Goal: Transaction & Acquisition: Purchase product/service

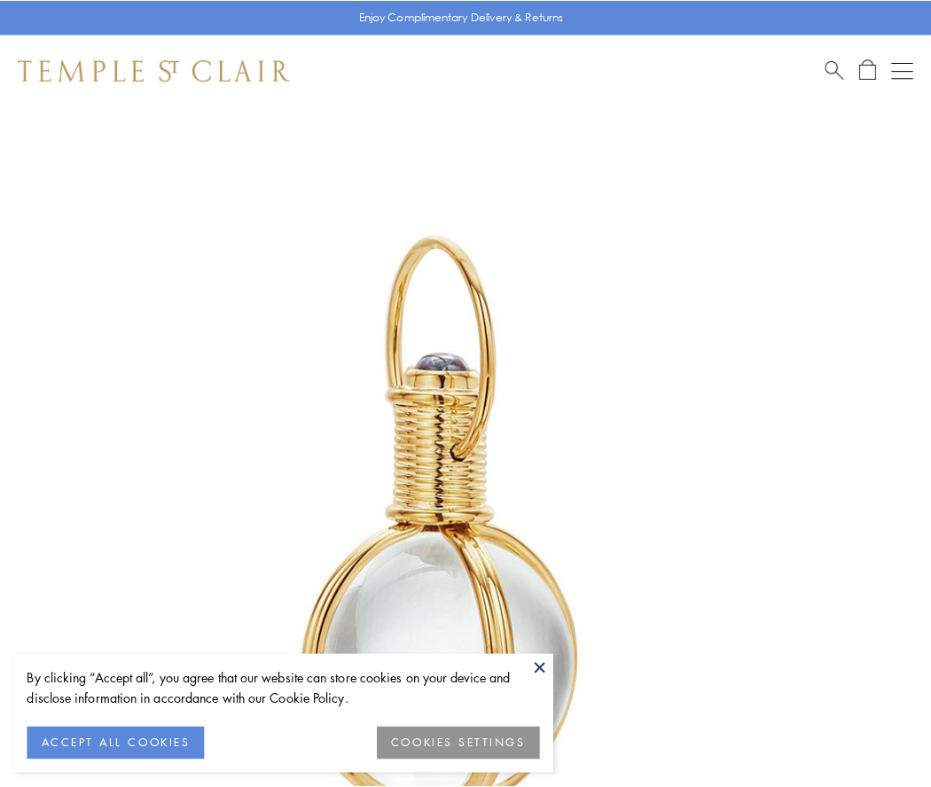
scroll to position [463, 0]
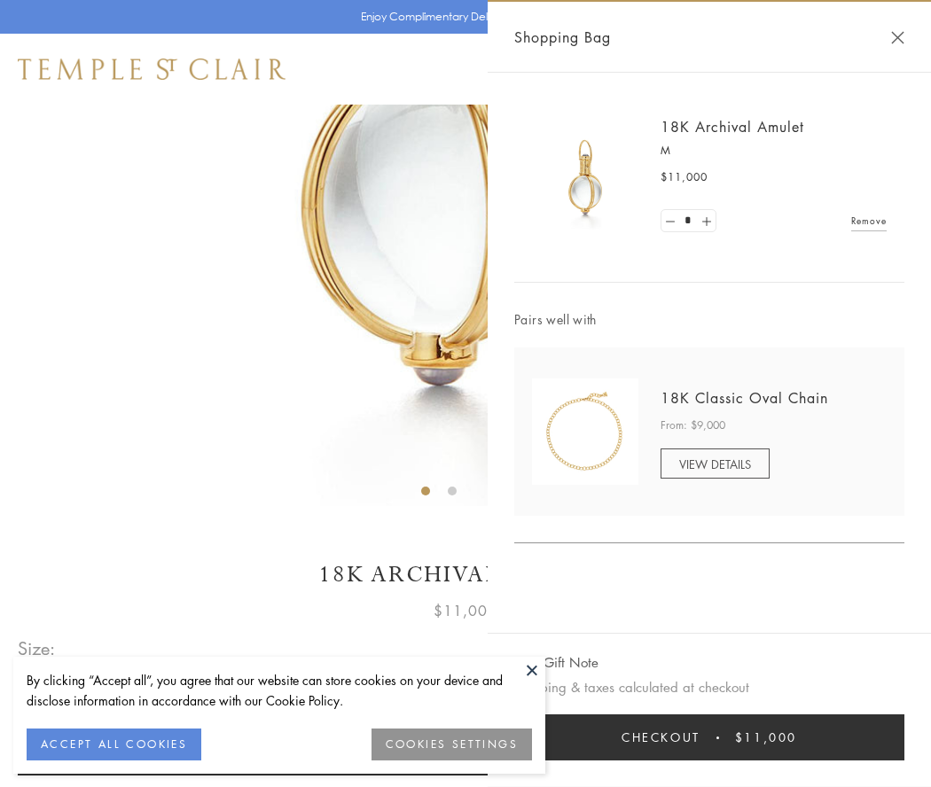
click at [709, 738] on button "Checkout $11,000" at bounding box center [709, 737] width 390 height 46
